Goal: Find specific page/section: Find specific page/section

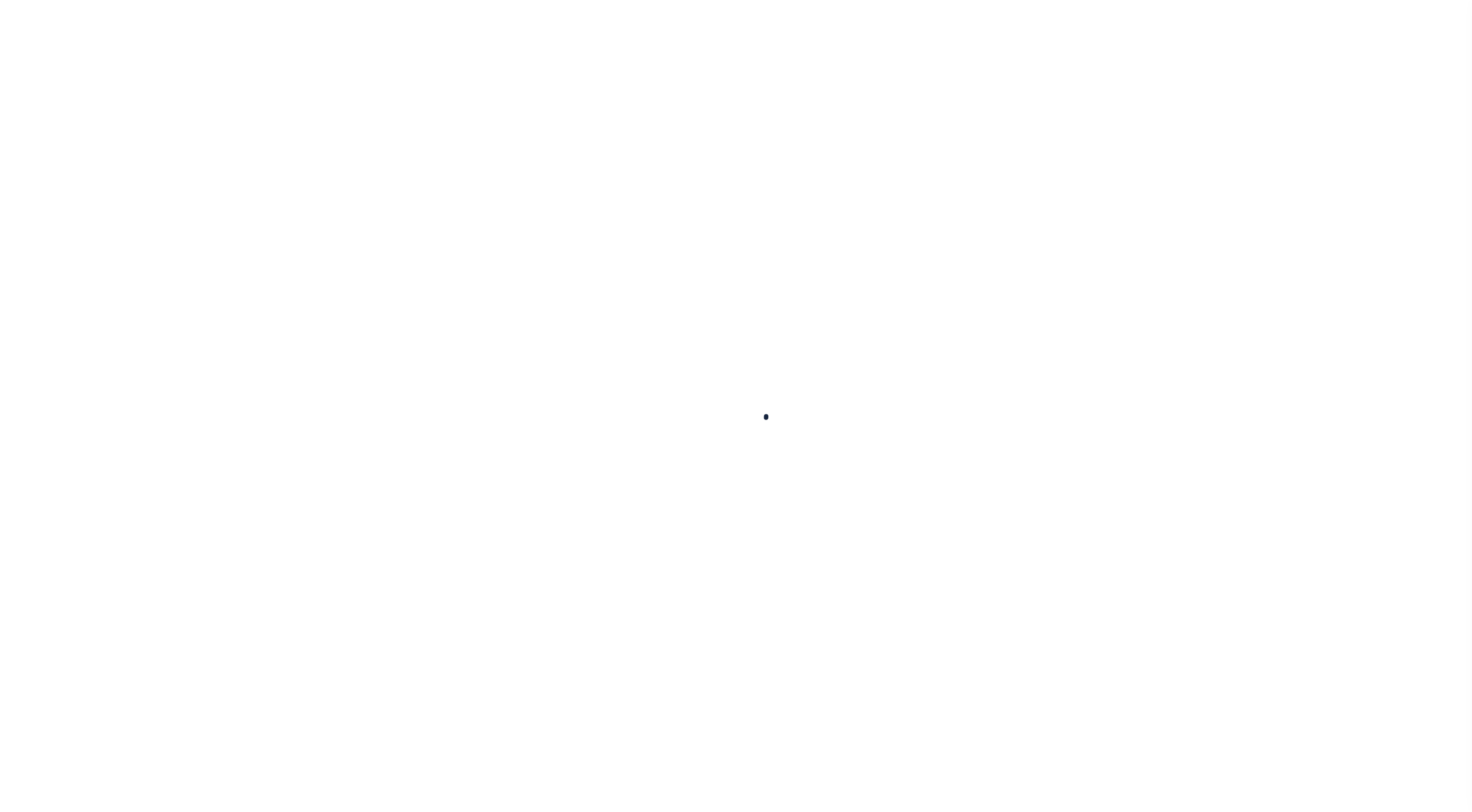
select select
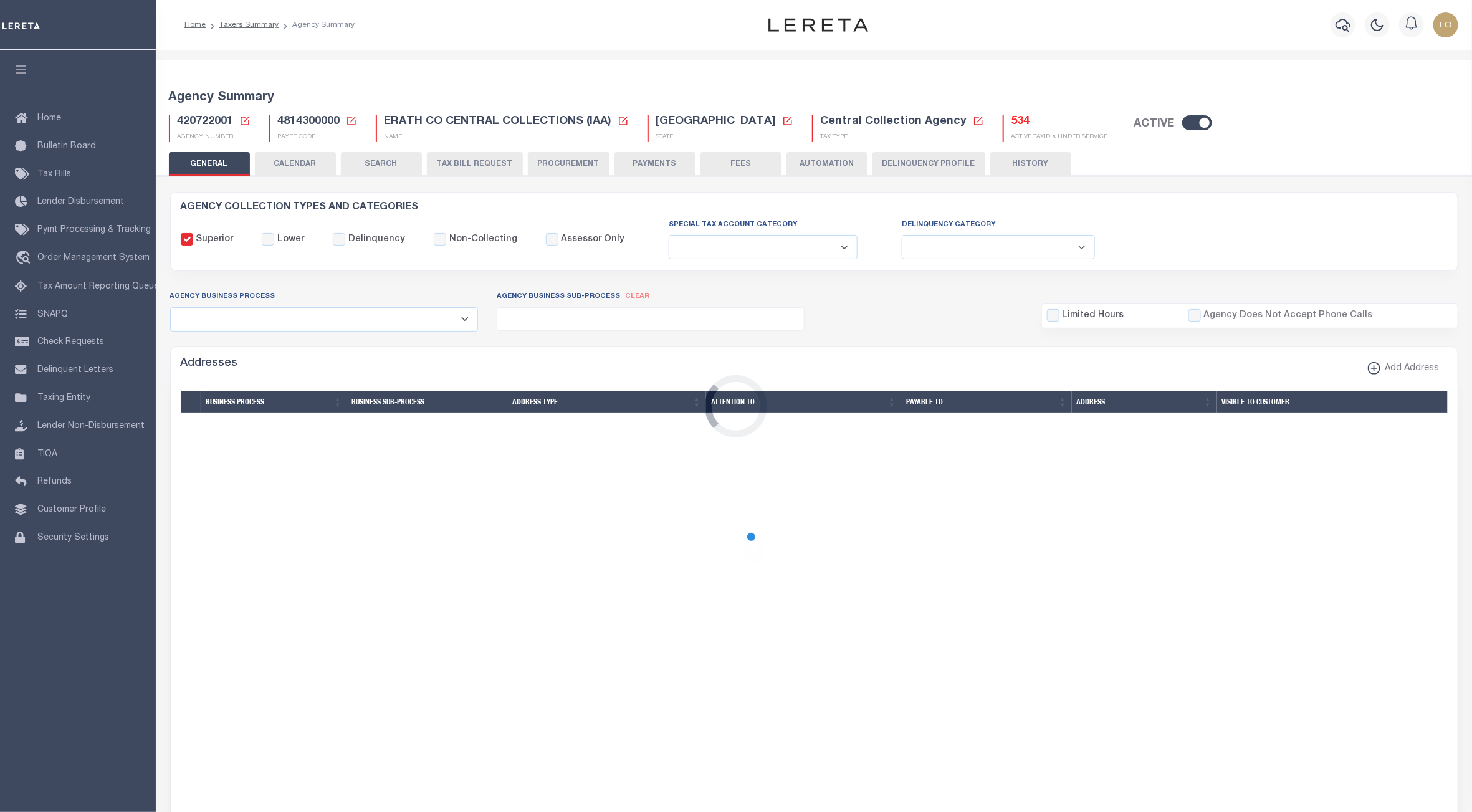
checkbox input "false"
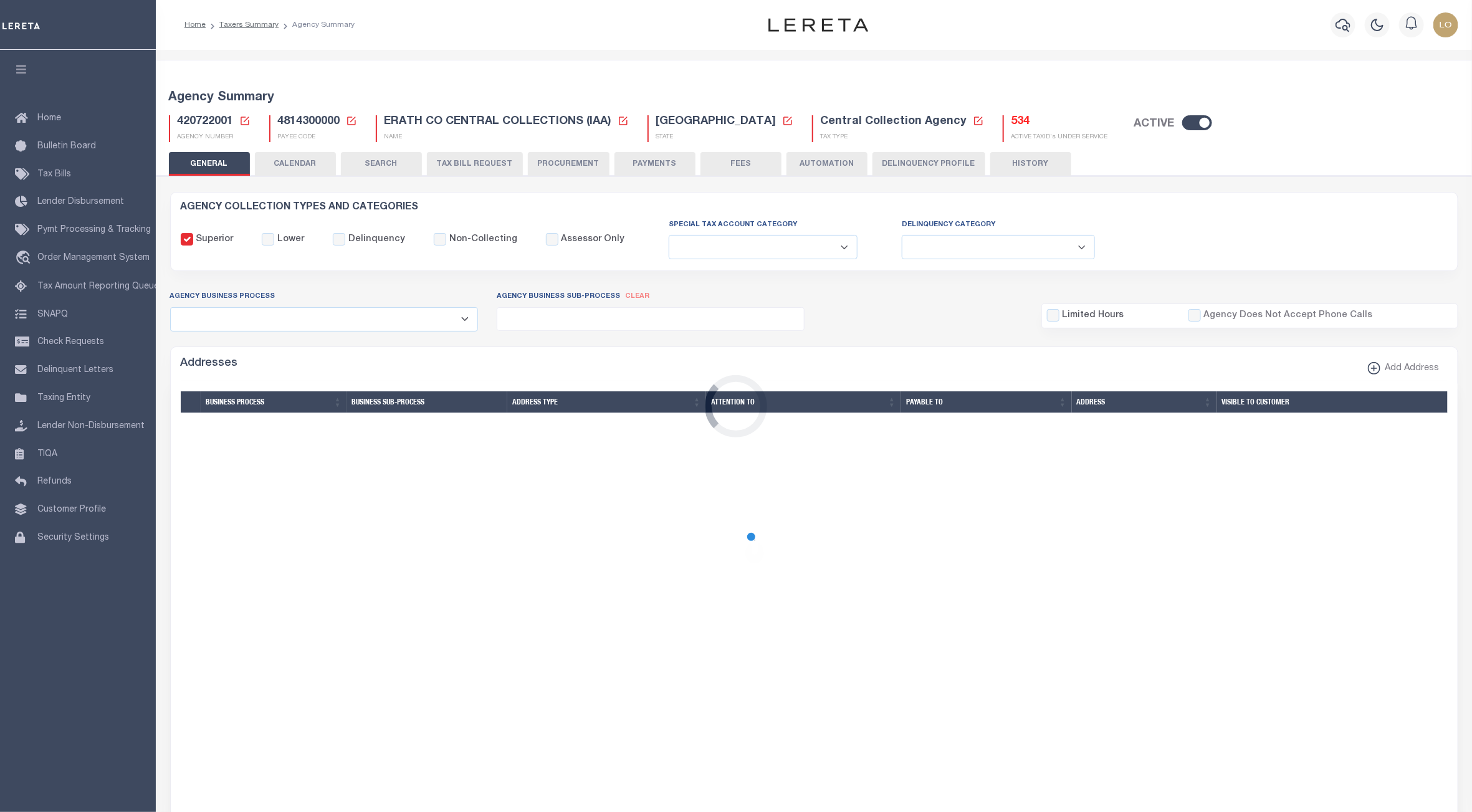
type input "4814300000"
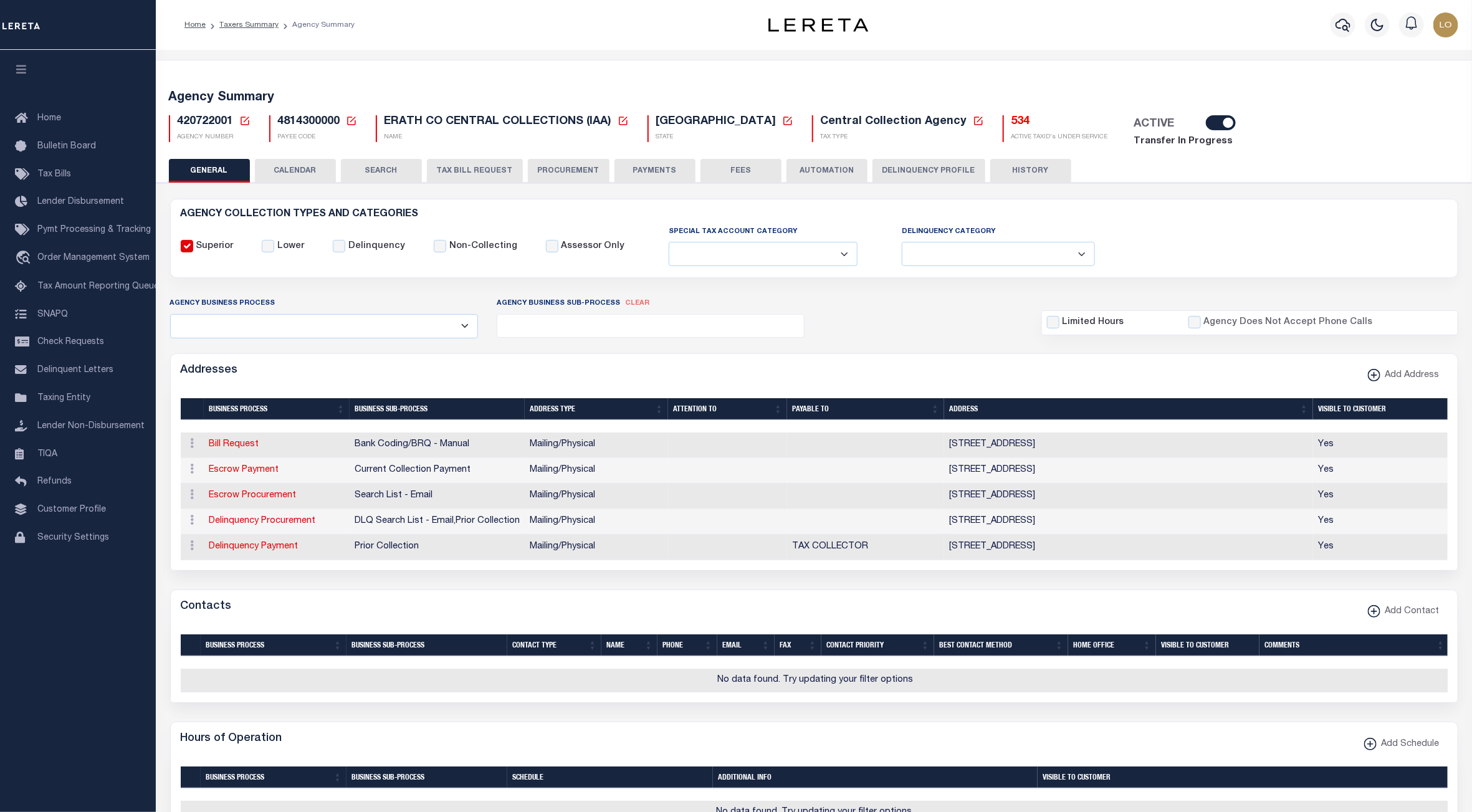
click at [627, 166] on button "PAYMENTS" at bounding box center [654, 171] width 81 height 24
